Goal: Find specific page/section: Find specific page/section

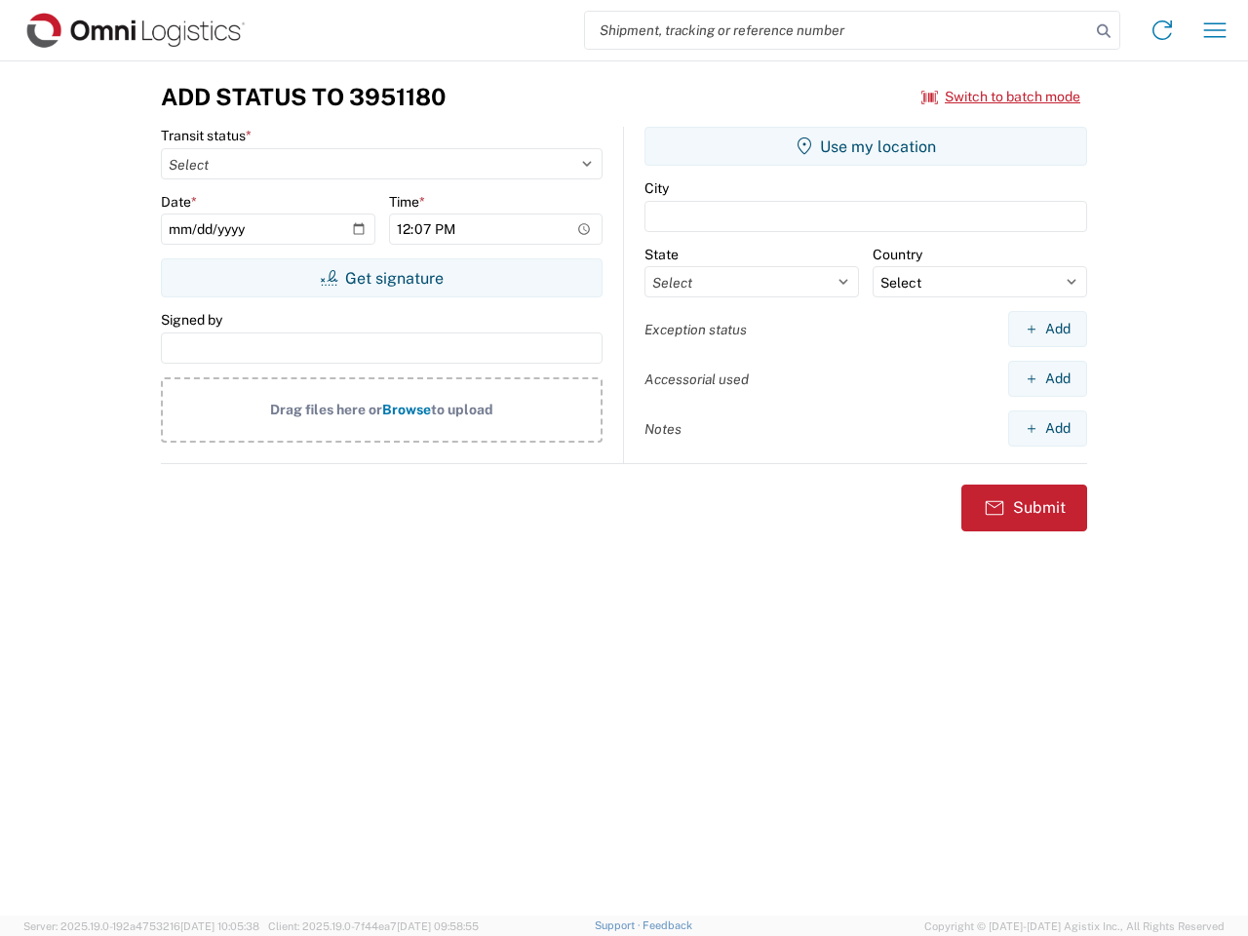
click at [837, 30] on input "search" at bounding box center [837, 30] width 505 height 37
click at [1103, 31] on icon at bounding box center [1103, 31] width 27 height 27
click at [1162, 30] on icon at bounding box center [1161, 30] width 31 height 31
click at [1214, 30] on icon "button" at bounding box center [1215, 29] width 22 height 15
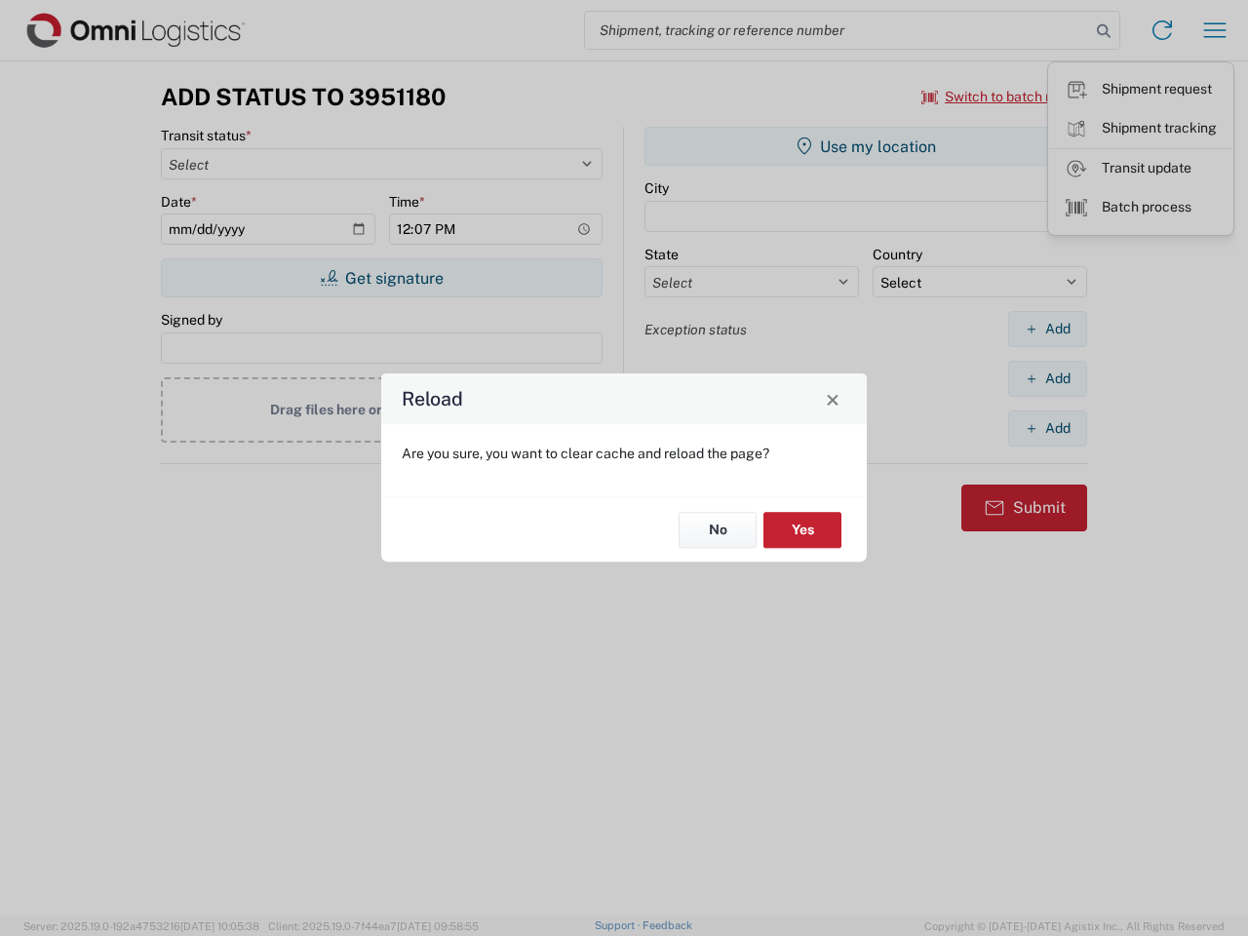
click at [1001, 96] on div "Reload Are you sure, you want to clear cache and reload the page? No Yes" at bounding box center [624, 468] width 1248 height 936
click at [381, 278] on div "Reload Are you sure, you want to clear cache and reload the page? No Yes" at bounding box center [624, 468] width 1248 height 936
click at [866, 146] on div "Reload Are you sure, you want to clear cache and reload the page? No Yes" at bounding box center [624, 468] width 1248 height 936
click at [1047, 328] on div "Reload Are you sure, you want to clear cache and reload the page? No Yes" at bounding box center [624, 468] width 1248 height 936
click at [1047, 378] on div "Reload Are you sure, you want to clear cache and reload the page? No Yes" at bounding box center [624, 468] width 1248 height 936
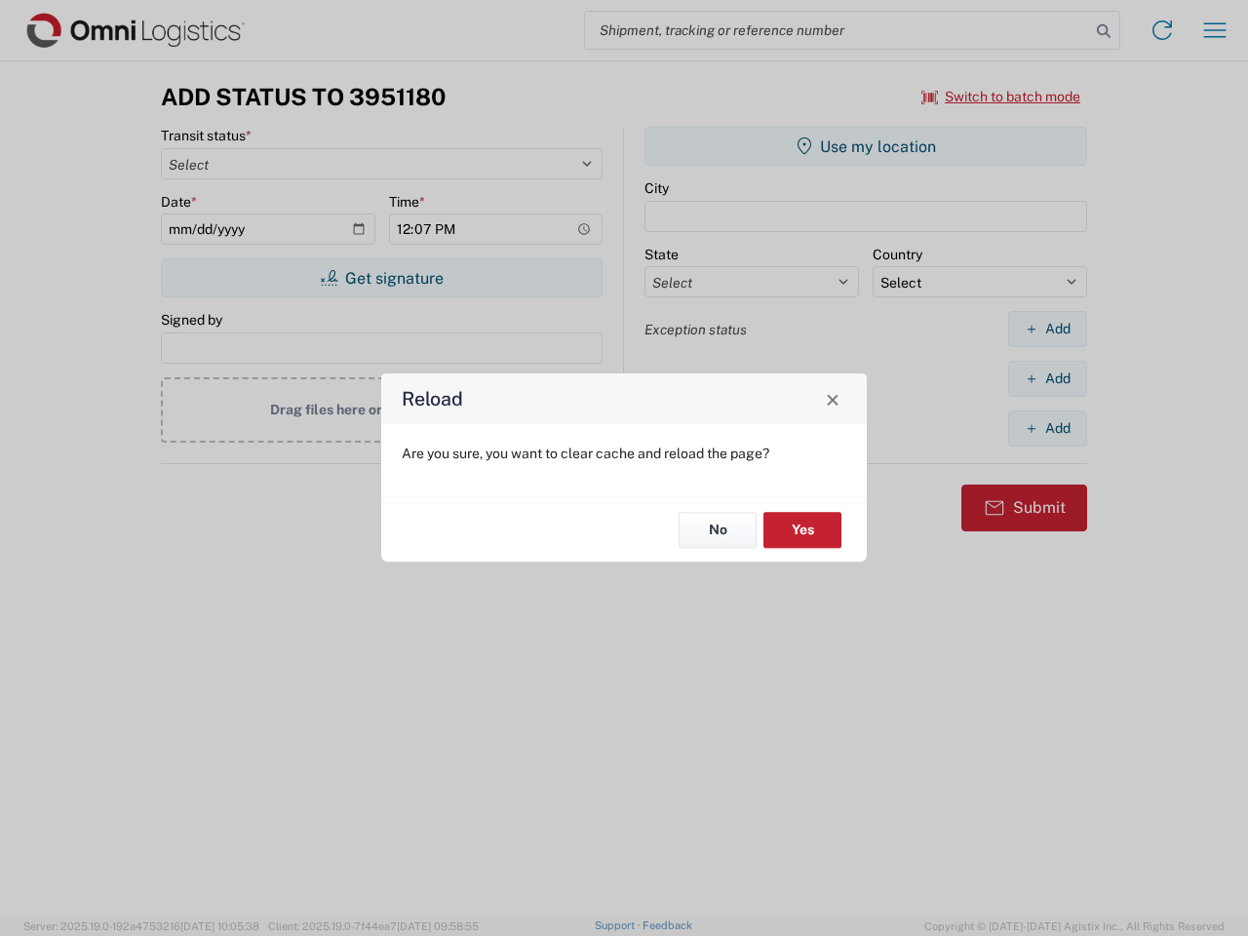
click at [1047, 428] on div "Reload Are you sure, you want to clear cache and reload the page? No Yes" at bounding box center [624, 468] width 1248 height 936
